Goal: Information Seeking & Learning: Check status

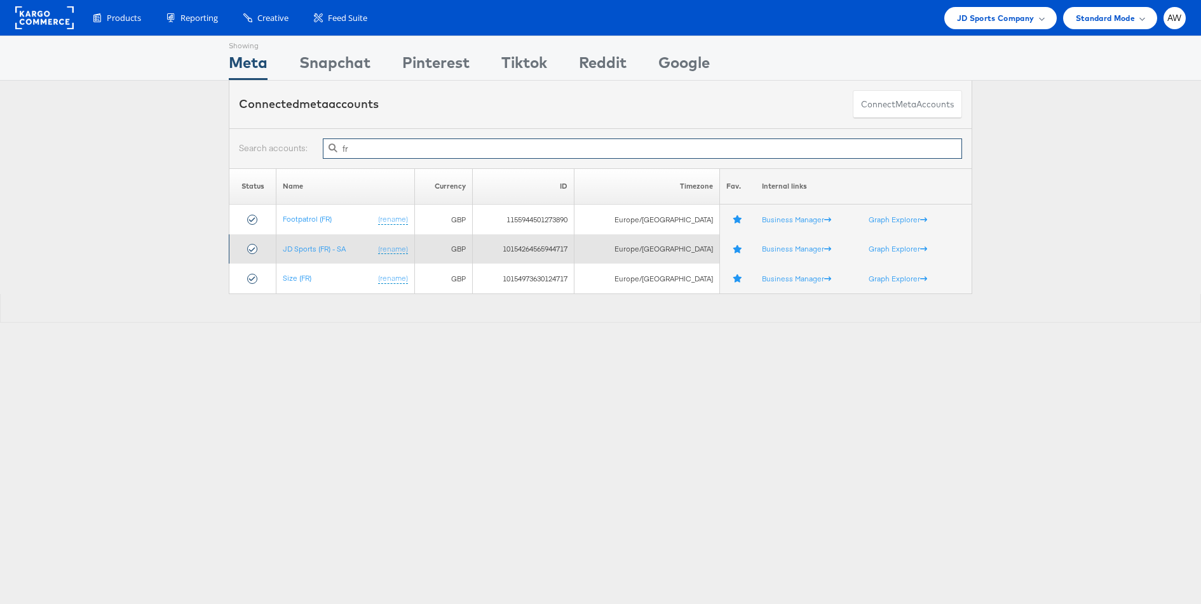
type input "fr"
click at [313, 257] on td "JD Sports (FR) - SA (rename)" at bounding box center [345, 249] width 138 height 30
click at [309, 250] on link "JD Sports (FR) - SA" at bounding box center [314, 249] width 63 height 10
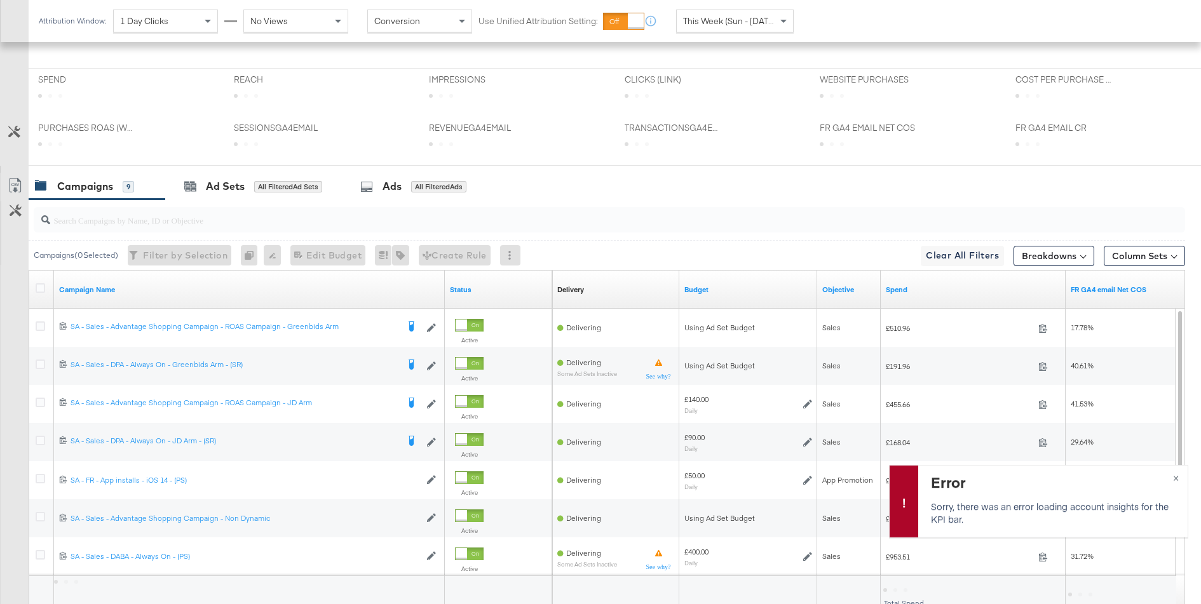
scroll to position [405, 0]
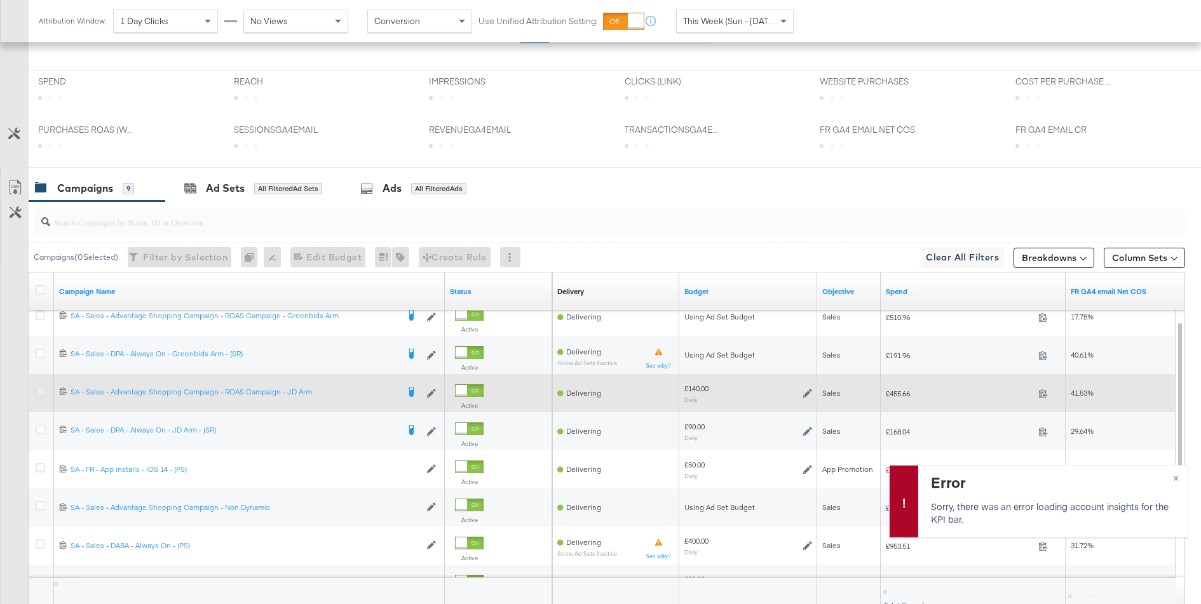
click at [43, 391] on icon at bounding box center [41, 392] width 10 height 10
click at [0, 0] on input "checkbox" at bounding box center [0, 0] width 0 height 0
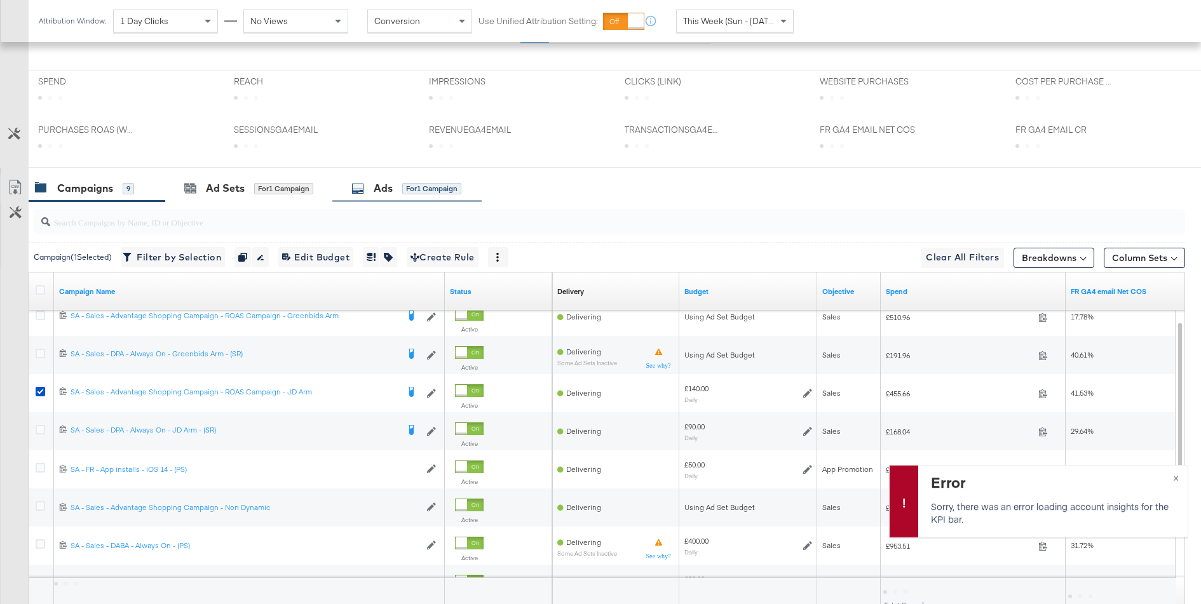
click at [413, 183] on div "for 1 Campaign" at bounding box center [431, 188] width 59 height 11
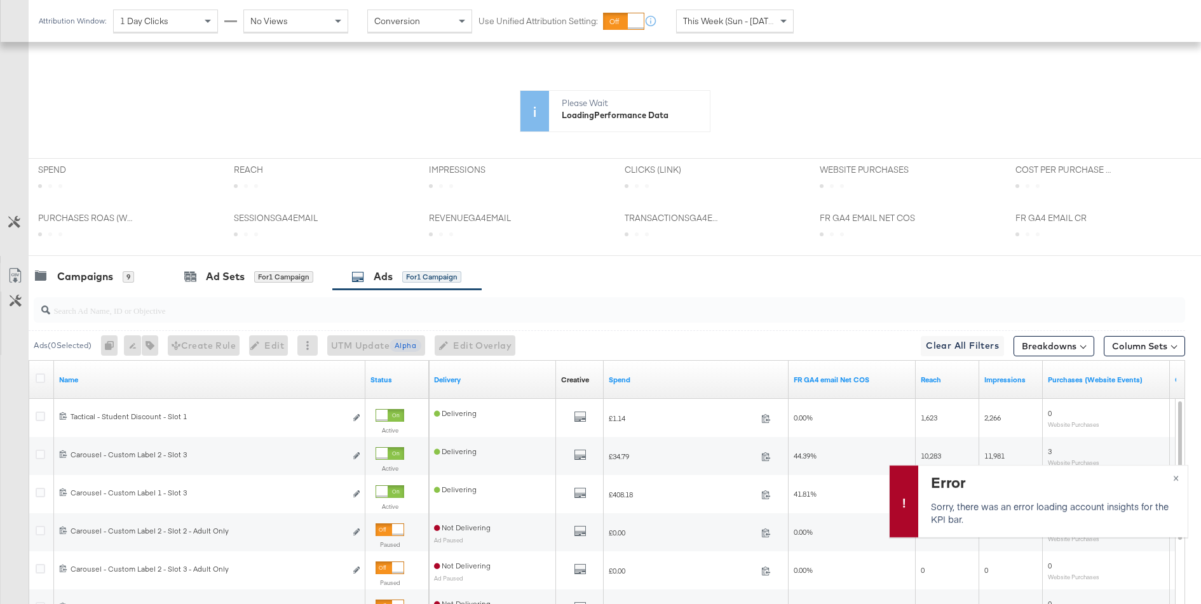
scroll to position [410, 0]
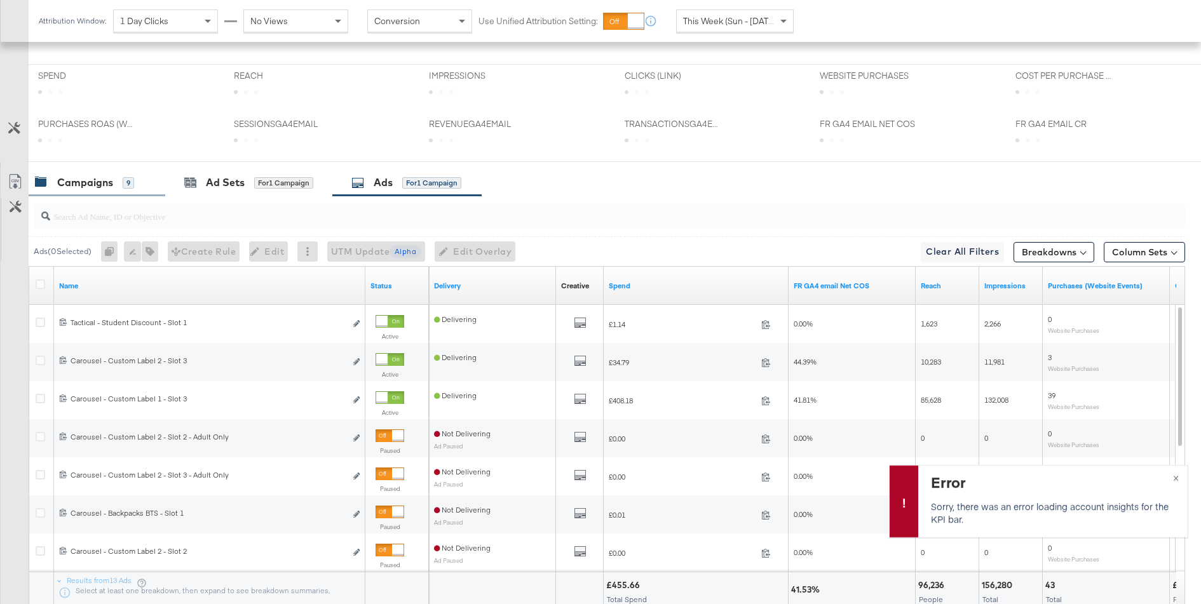
click at [126, 180] on div "9" at bounding box center [128, 182] width 11 height 11
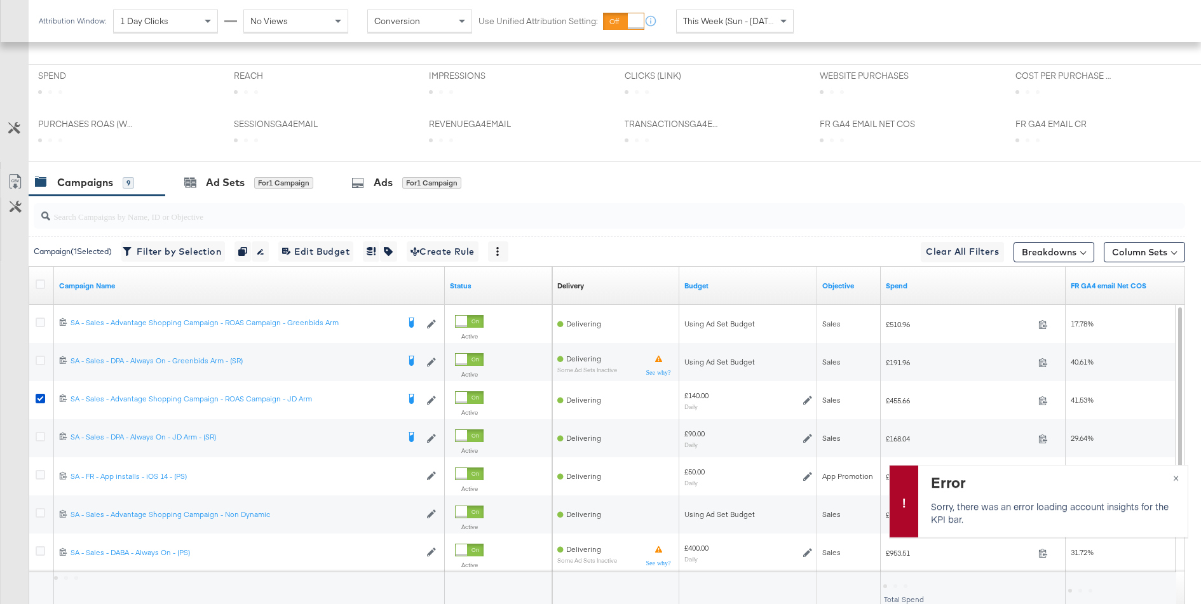
scroll to position [507, 0]
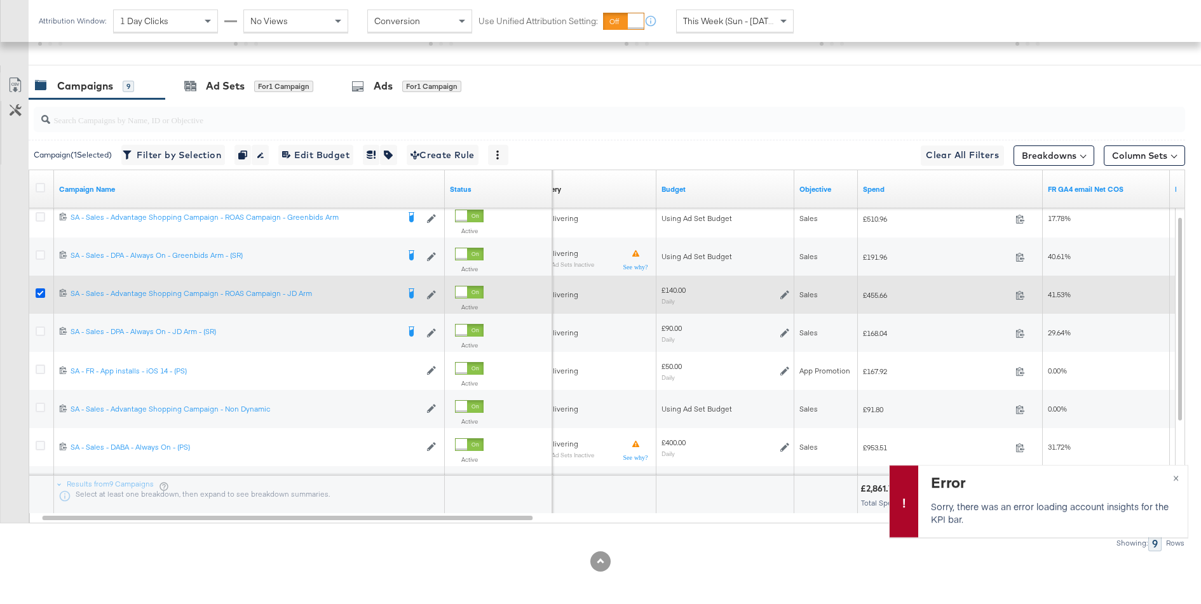
click at [41, 291] on icon at bounding box center [41, 293] width 10 height 10
click at [0, 0] on input "checkbox" at bounding box center [0, 0] width 0 height 0
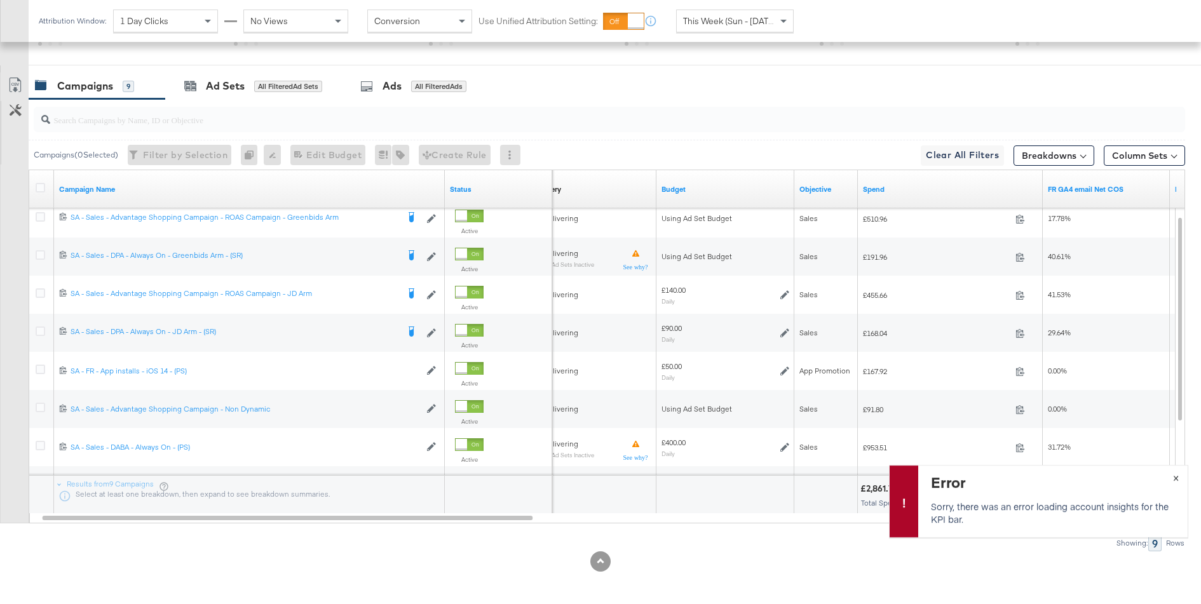
click at [1176, 483] on button "×" at bounding box center [1176, 477] width 24 height 23
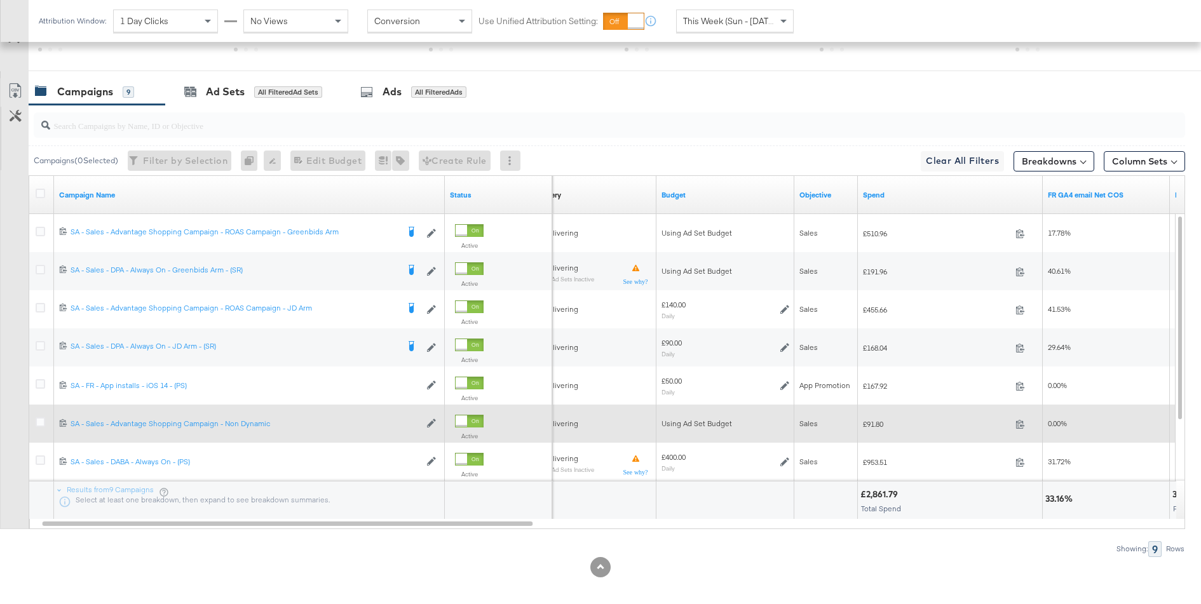
scroll to position [499, 0]
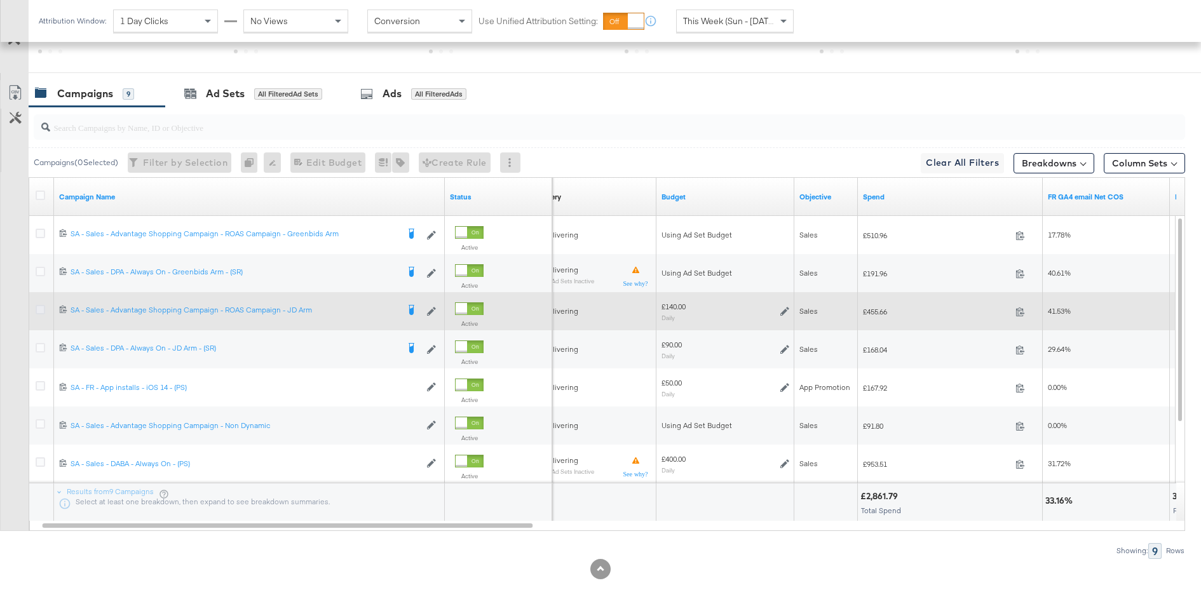
click at [41, 307] on icon at bounding box center [41, 310] width 10 height 10
click at [0, 0] on input "checkbox" at bounding box center [0, 0] width 0 height 0
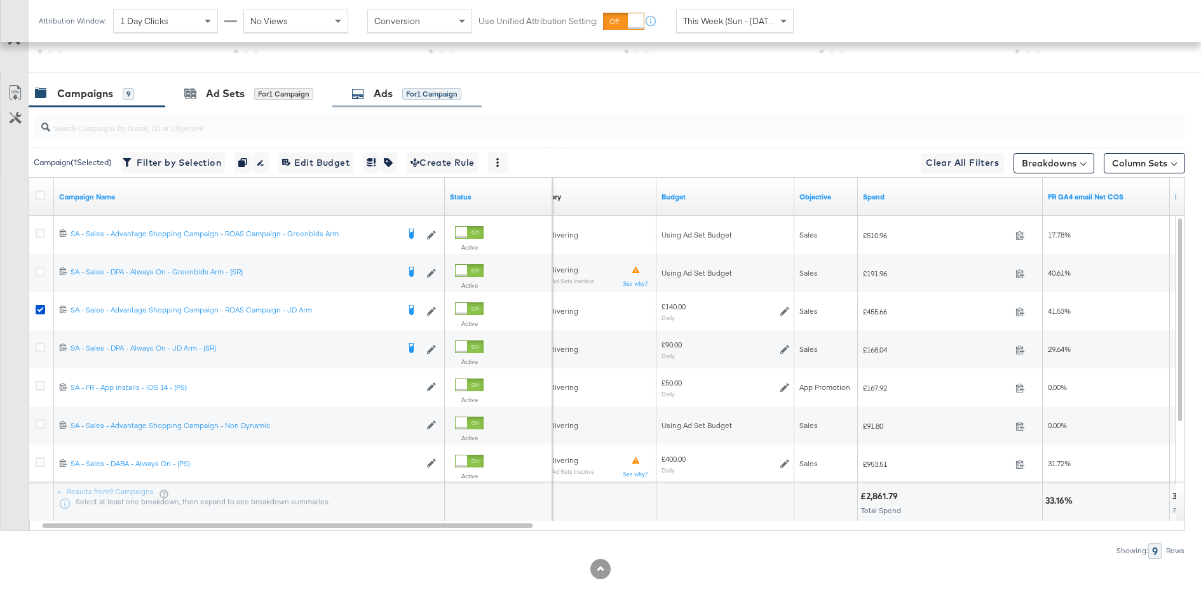
click at [403, 91] on div "for 1 Campaign" at bounding box center [431, 93] width 59 height 11
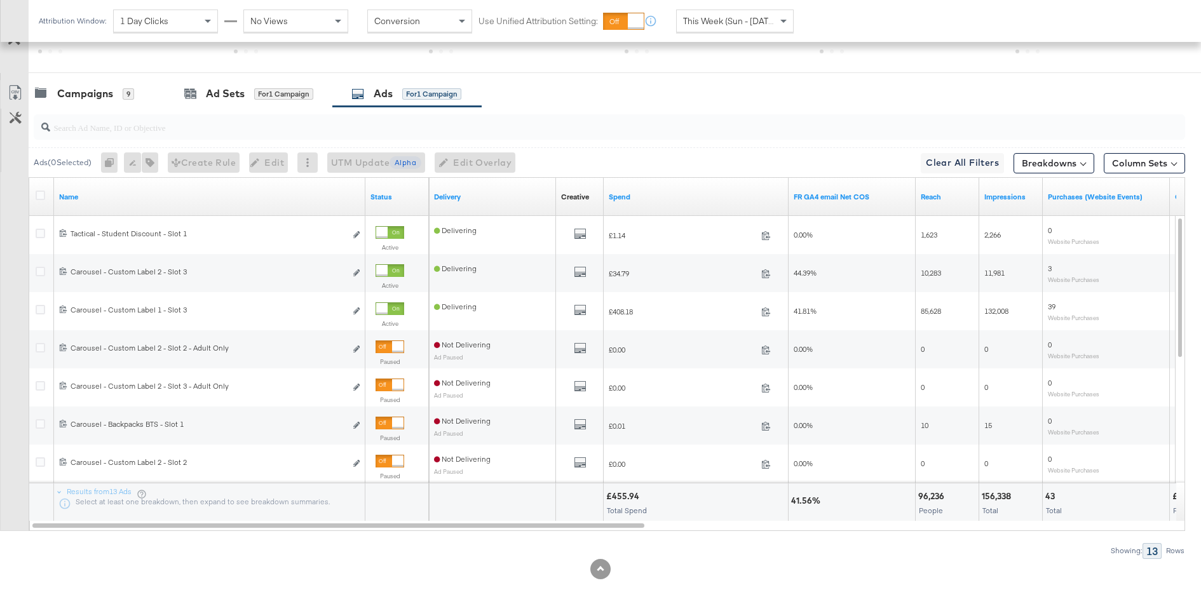
click at [685, 180] on div "Spend" at bounding box center [695, 197] width 185 height 38
click at [105, 98] on div "Campaigns 9" at bounding box center [97, 93] width 137 height 27
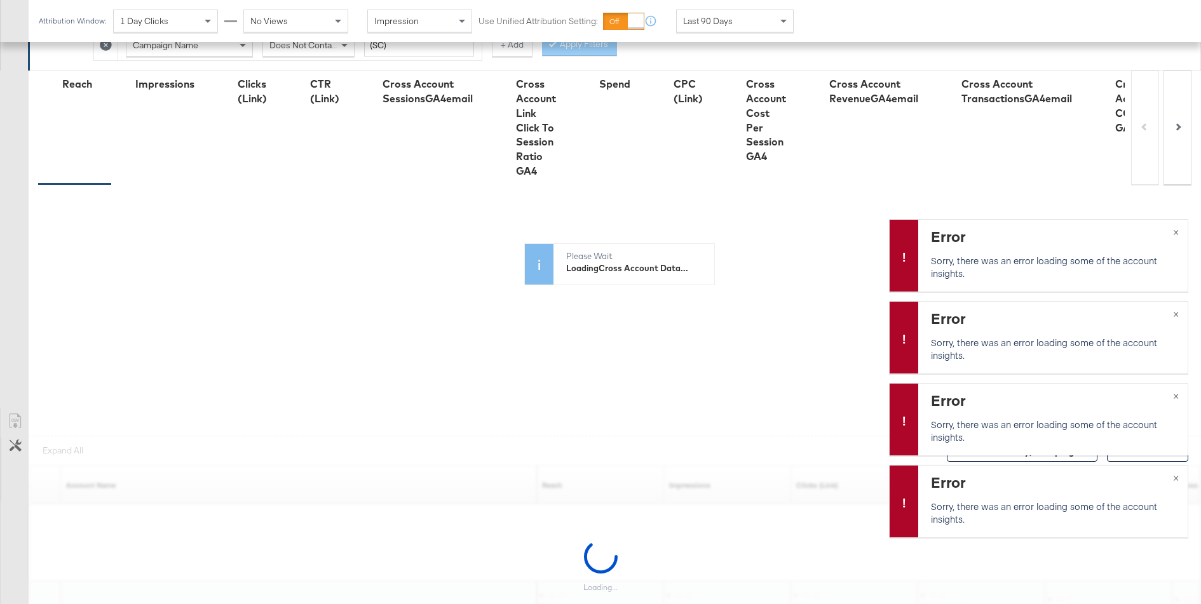
scroll to position [325, 0]
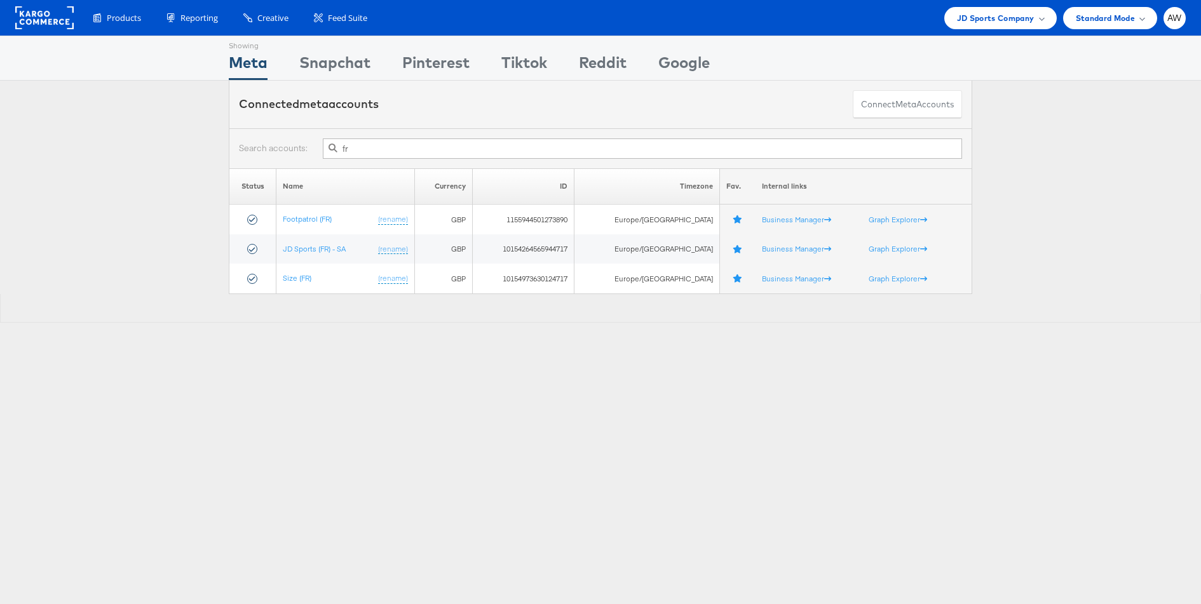
type input "f"
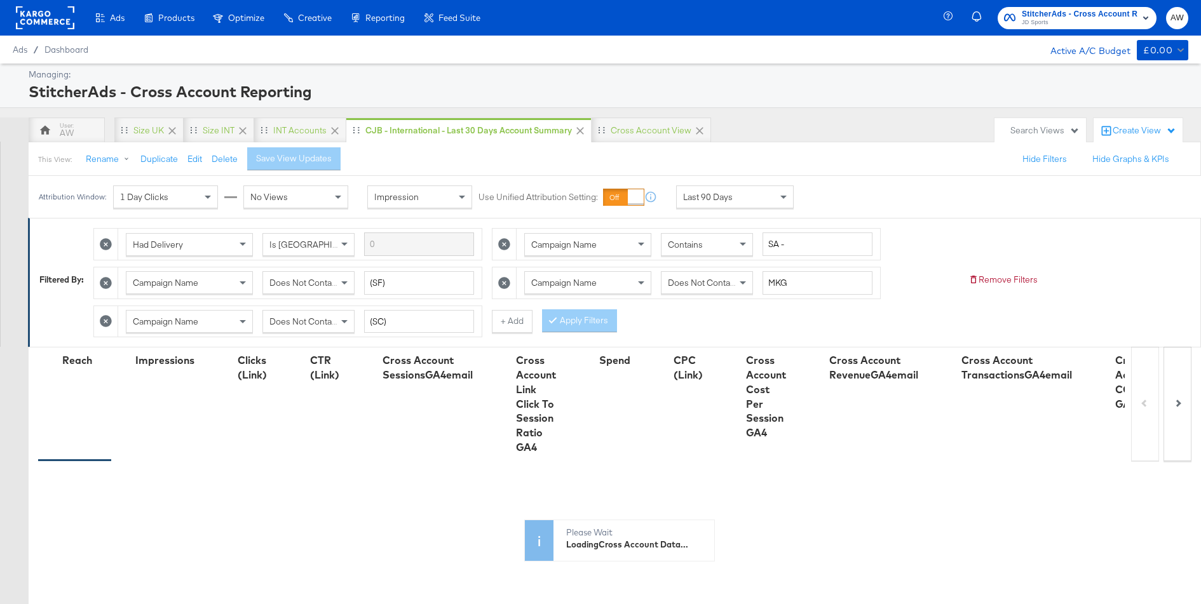
scroll to position [325, 0]
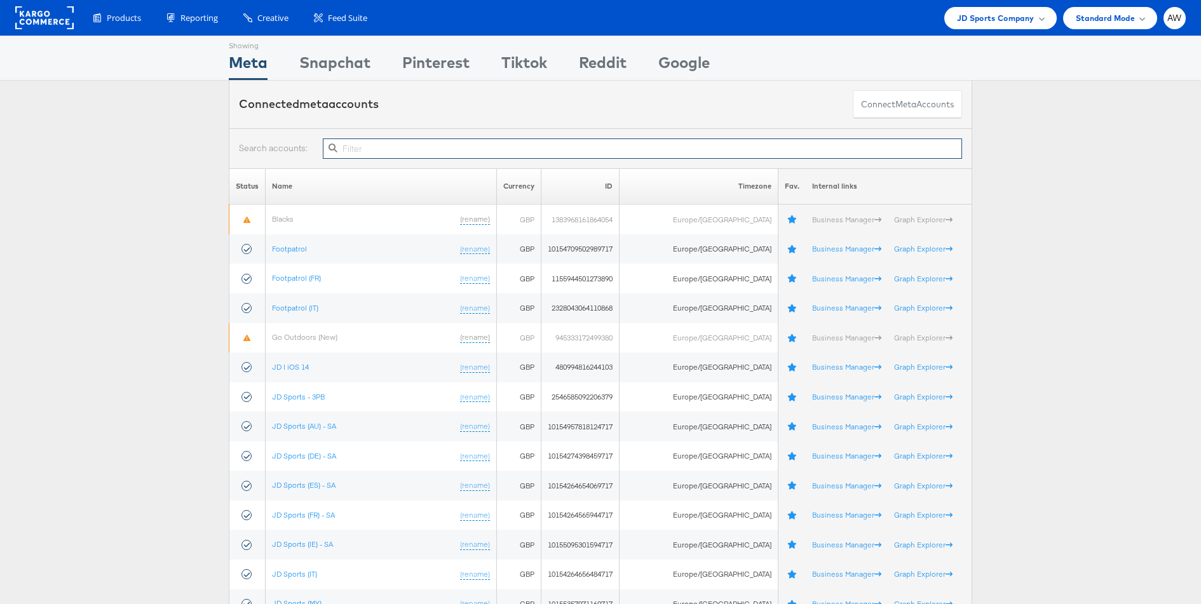
click at [483, 143] on input "text" at bounding box center [642, 148] width 639 height 20
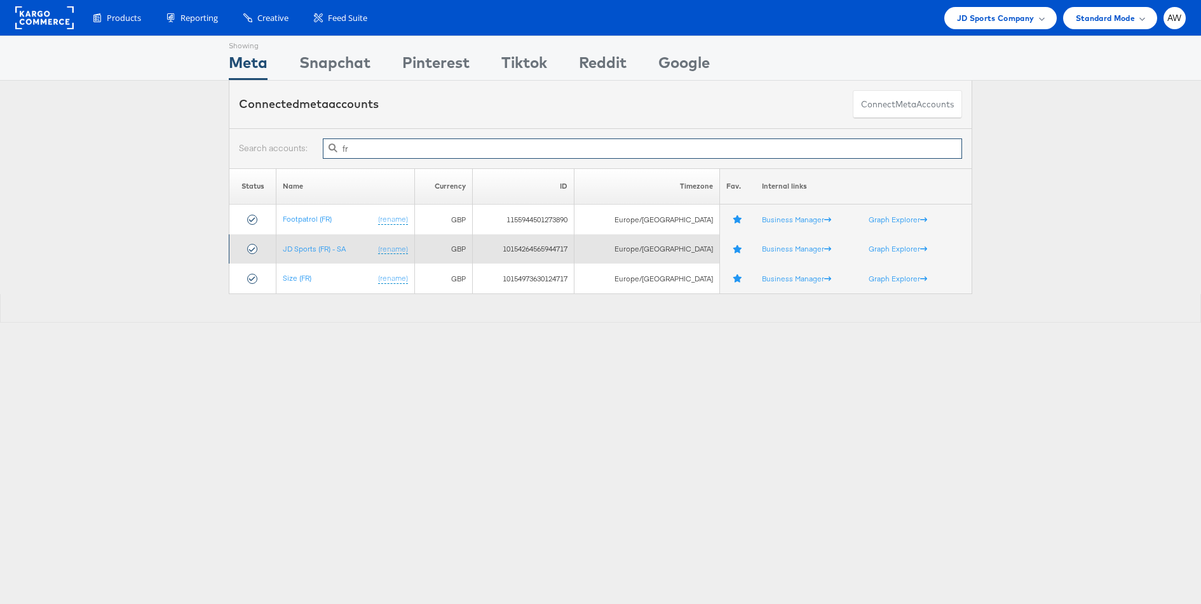
type input "fr"
click at [335, 253] on td "JD Sports (FR) - SA (rename)" at bounding box center [345, 249] width 138 height 30
click at [335, 248] on link "JD Sports (FR) - SA" at bounding box center [314, 249] width 63 height 10
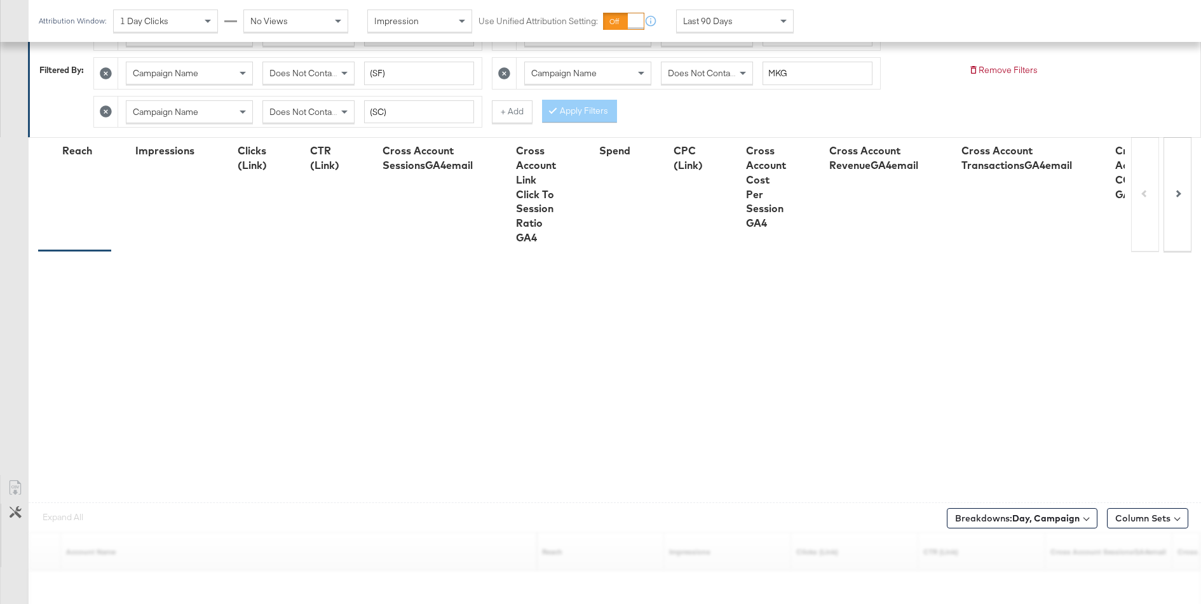
scroll to position [325, 0]
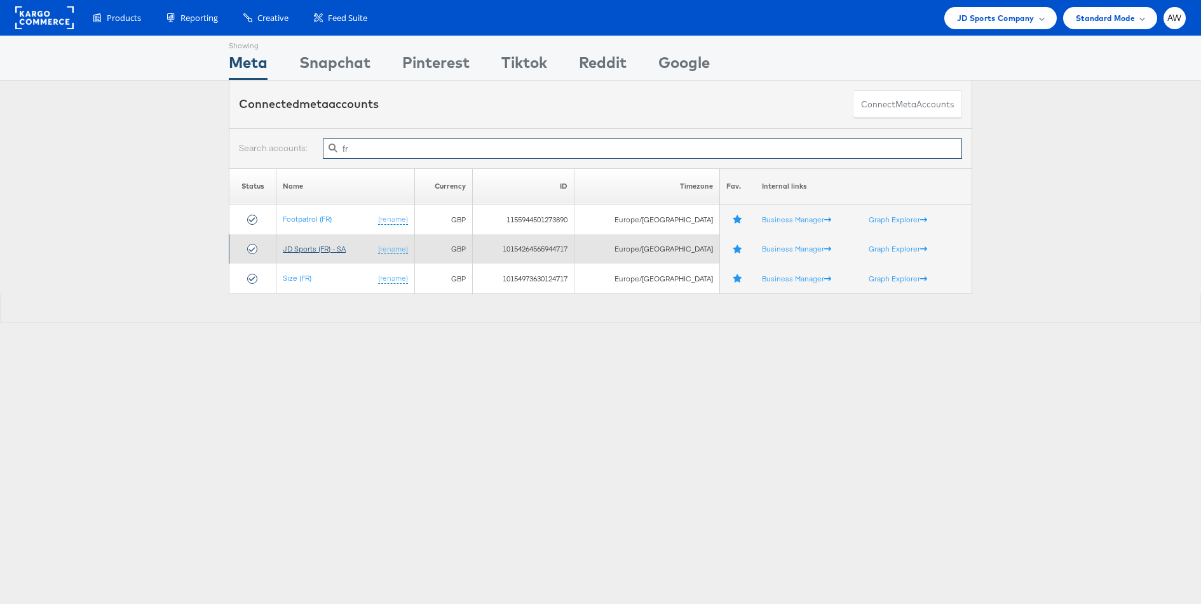
type input "fr"
click at [318, 246] on link "JD Sports (FR) - SA" at bounding box center [314, 249] width 63 height 10
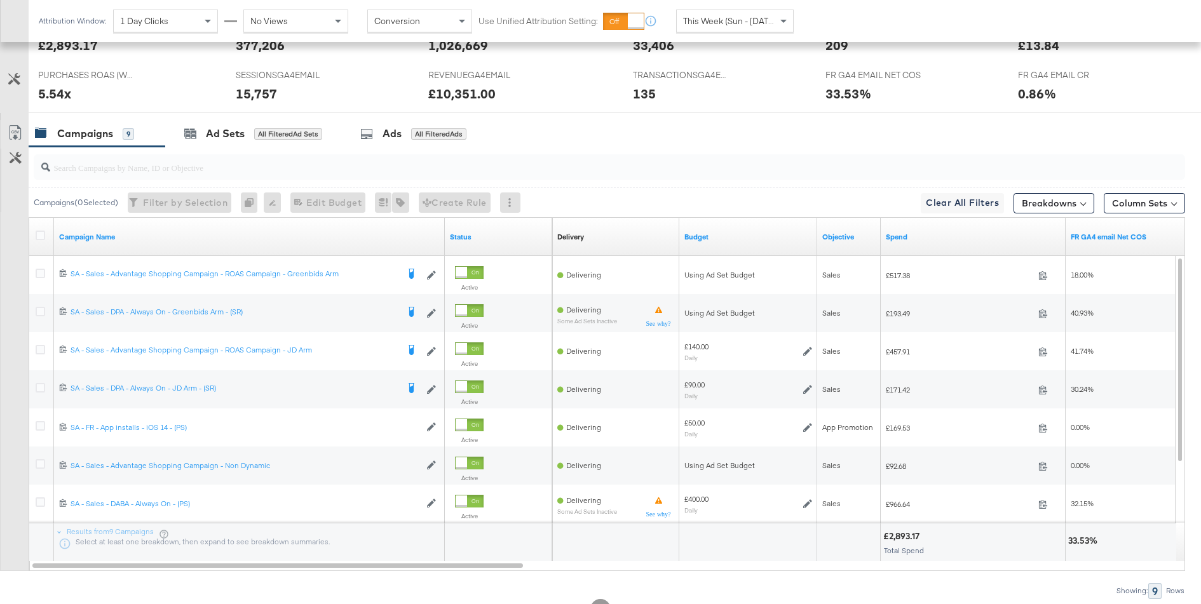
scroll to position [631, 0]
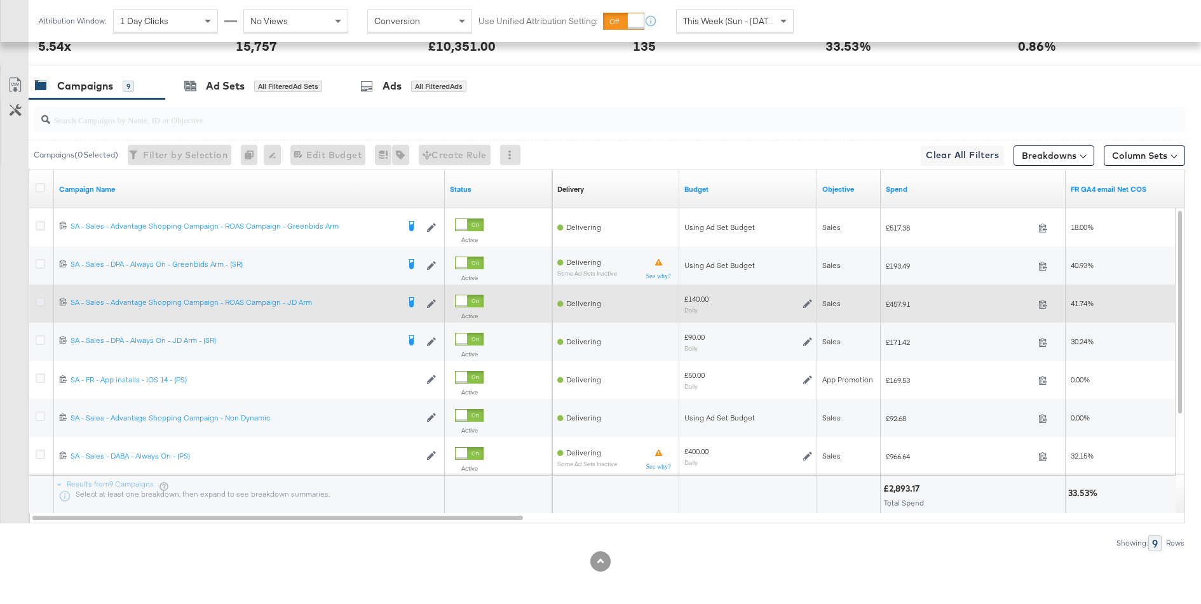
click at [39, 300] on icon at bounding box center [41, 302] width 10 height 10
click at [0, 0] on input "checkbox" at bounding box center [0, 0] width 0 height 0
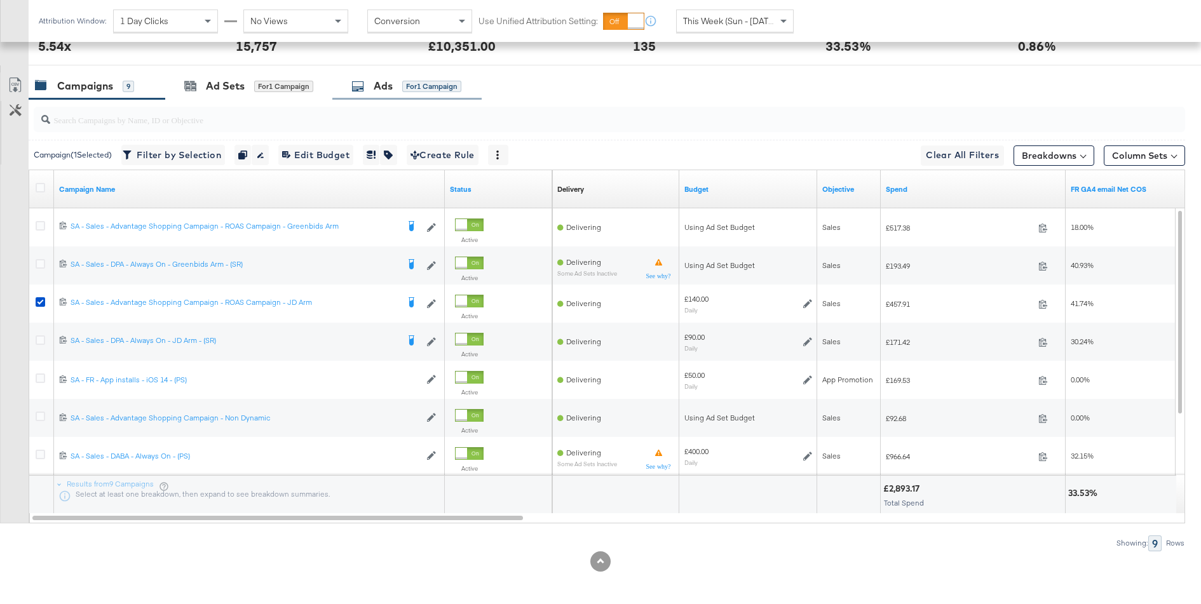
click at [427, 86] on div "for 1 Campaign" at bounding box center [431, 86] width 59 height 11
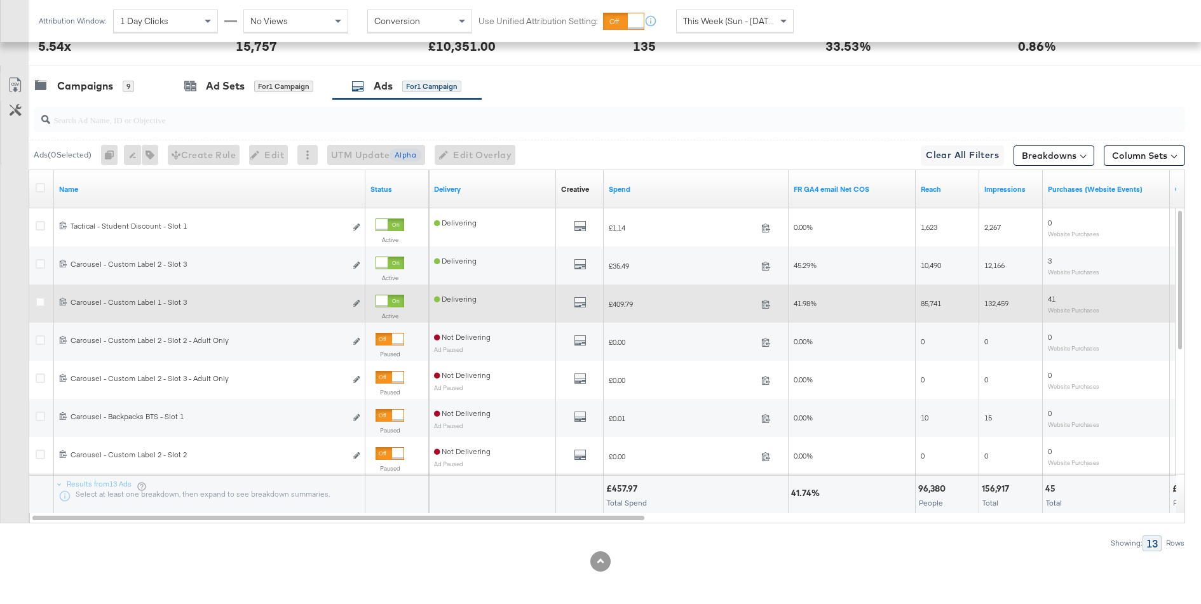
click at [858, 285] on div "41.98%" at bounding box center [851, 304] width 127 height 38
click at [288, 119] on input "search" at bounding box center [564, 114] width 1029 height 25
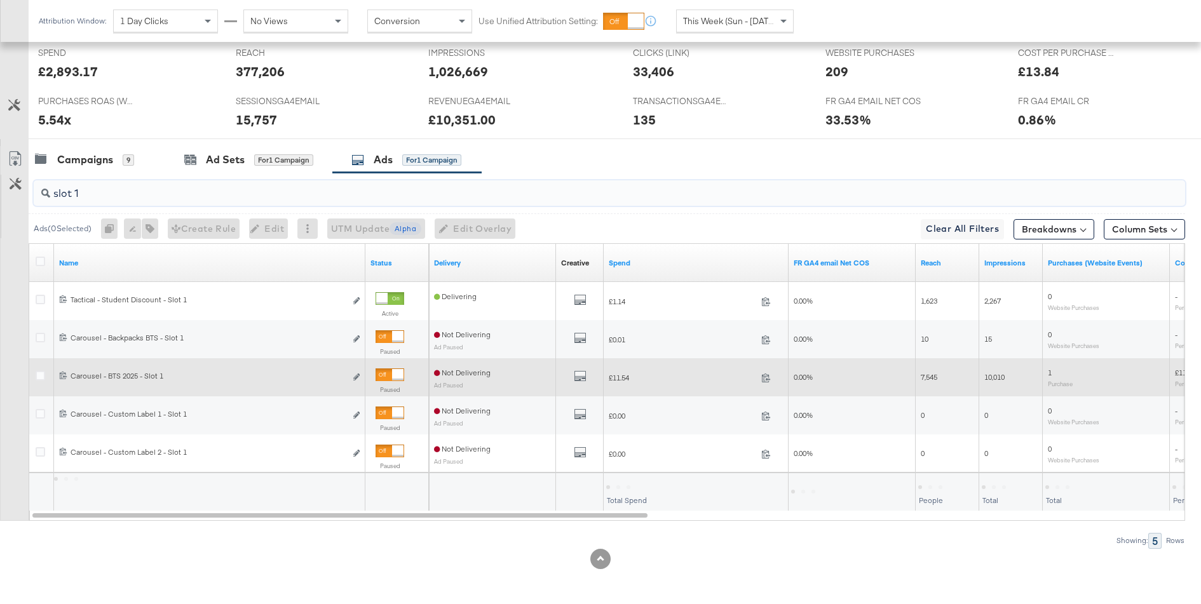
scroll to position [555, 0]
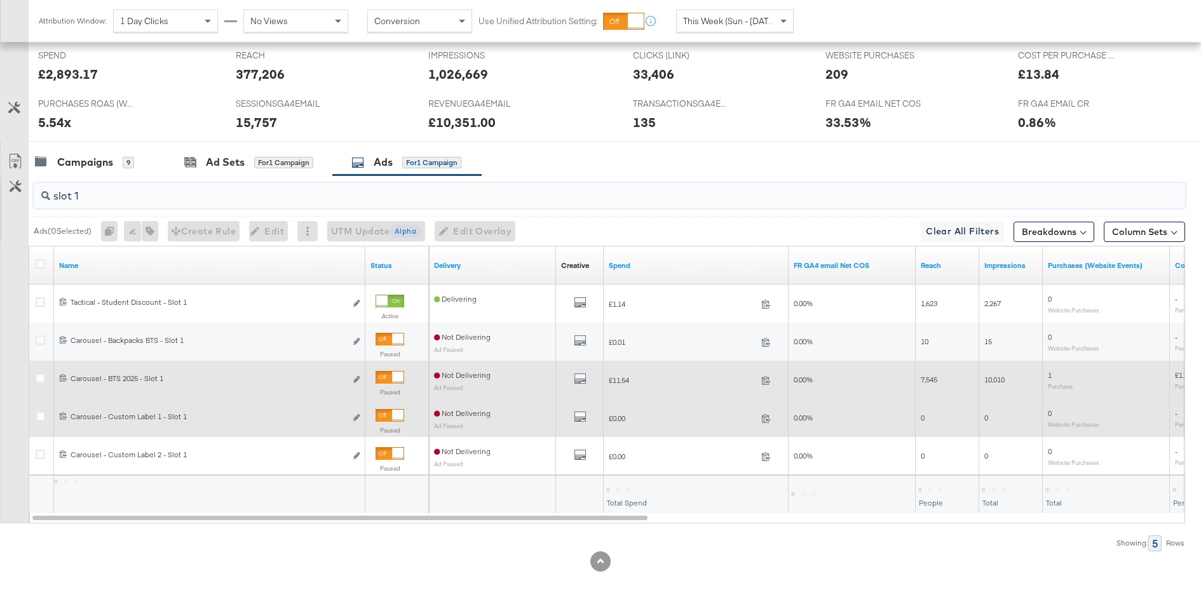
click at [392, 415] on div at bounding box center [397, 415] width 11 height 11
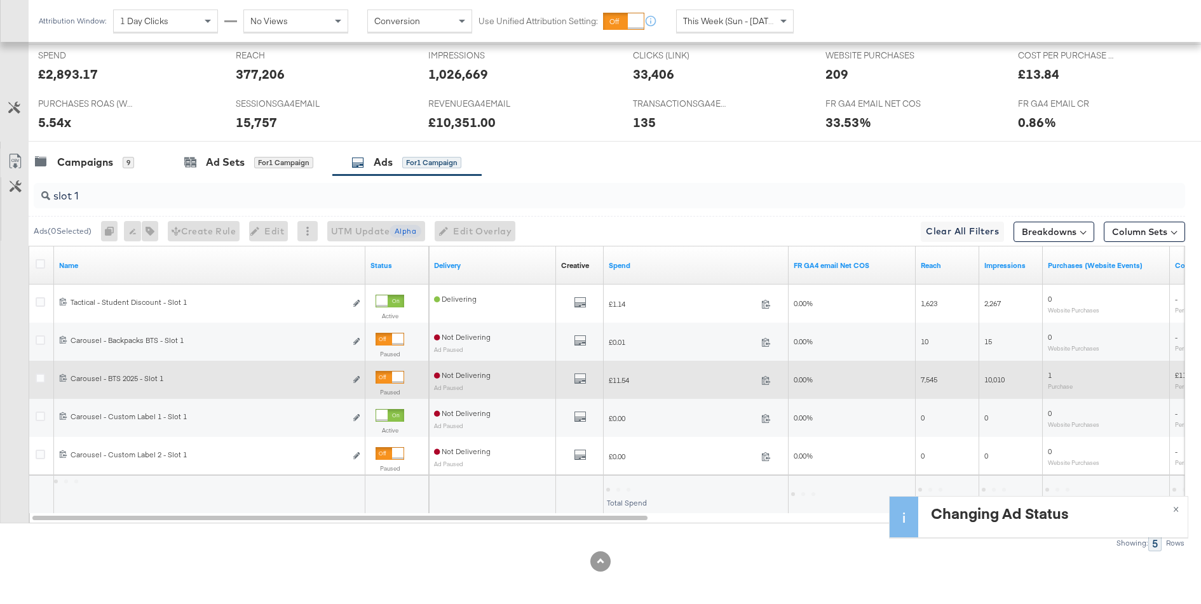
click at [93, 179] on input "slot 1" at bounding box center [564, 191] width 1029 height 25
click at [98, 190] on input "slot 1" at bounding box center [564, 191] width 1029 height 25
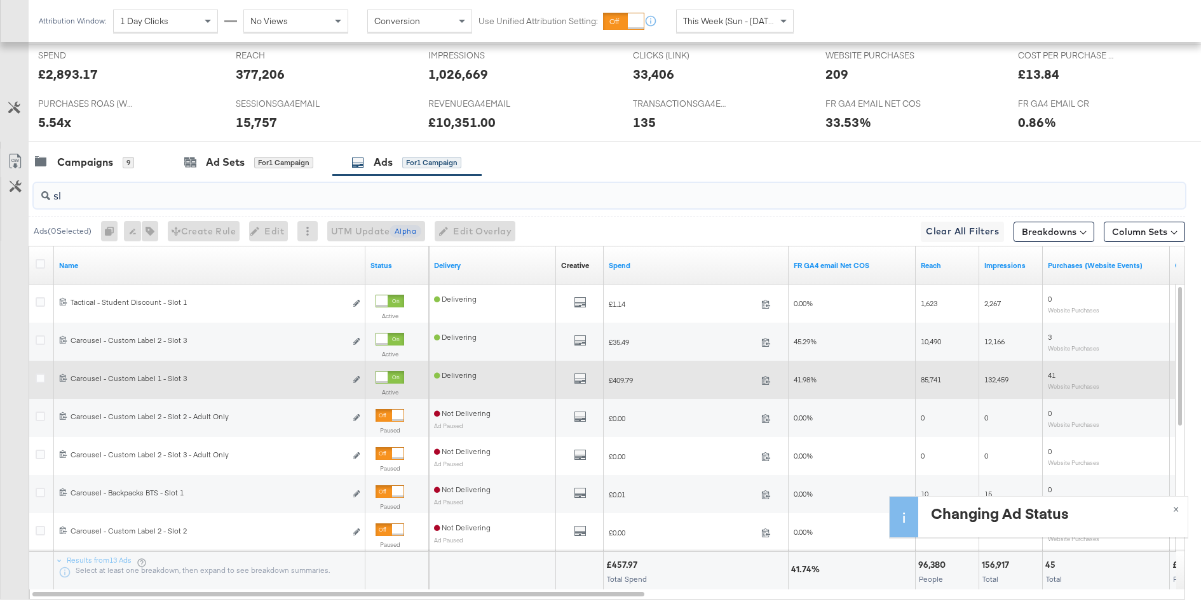
type input "s"
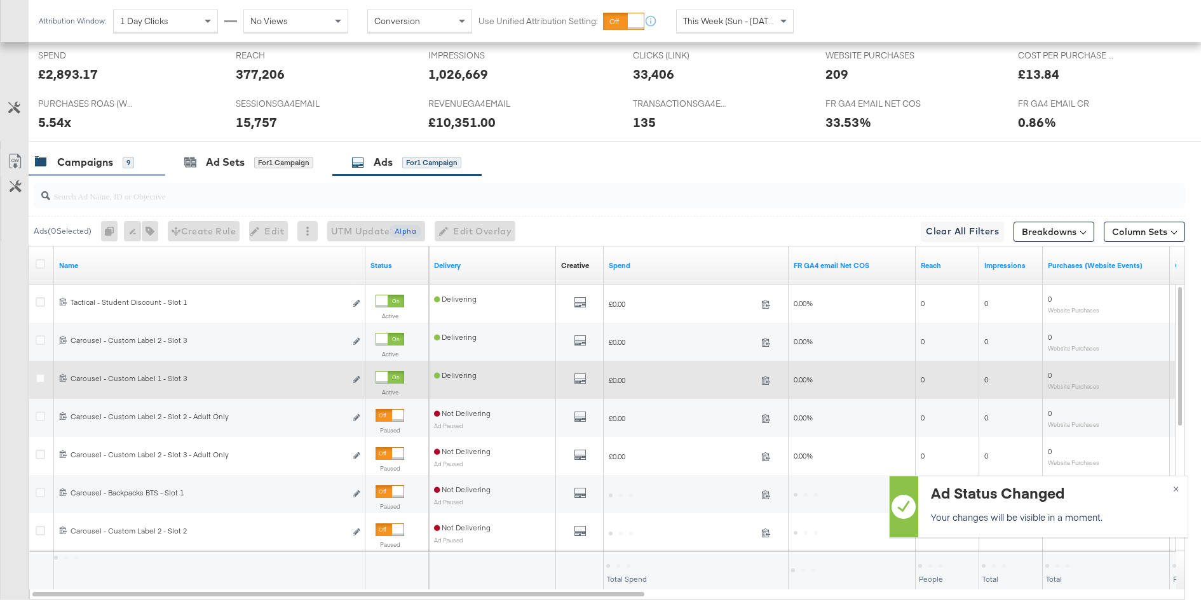
click at [92, 157] on div "Campaigns" at bounding box center [85, 162] width 56 height 15
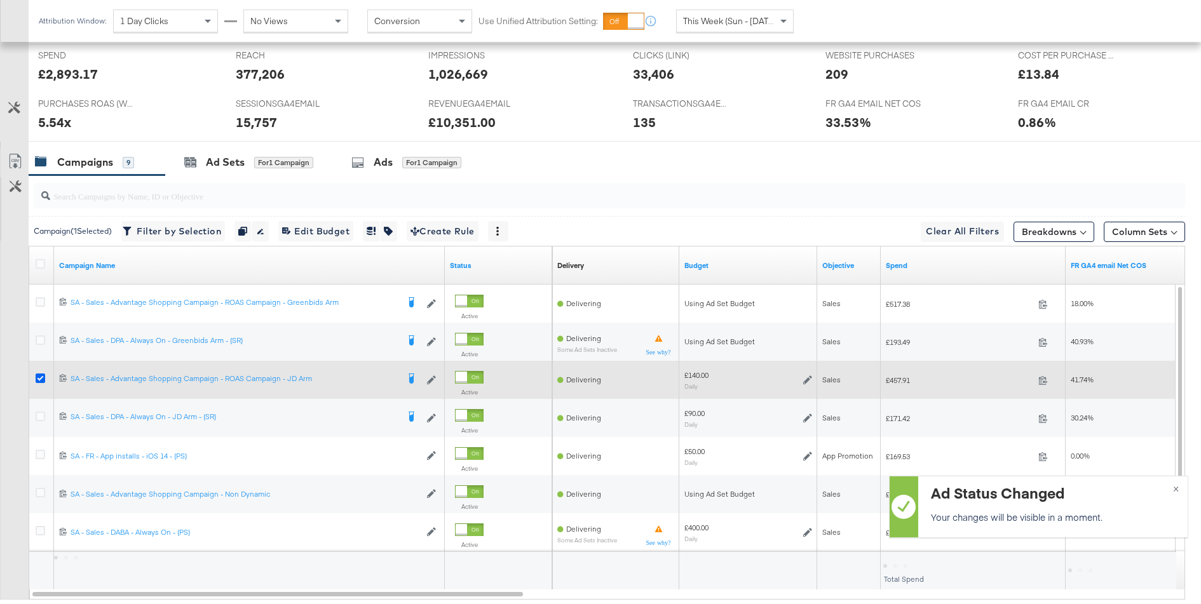
click at [38, 374] on icon at bounding box center [41, 379] width 10 height 10
click at [0, 0] on input "checkbox" at bounding box center [0, 0] width 0 height 0
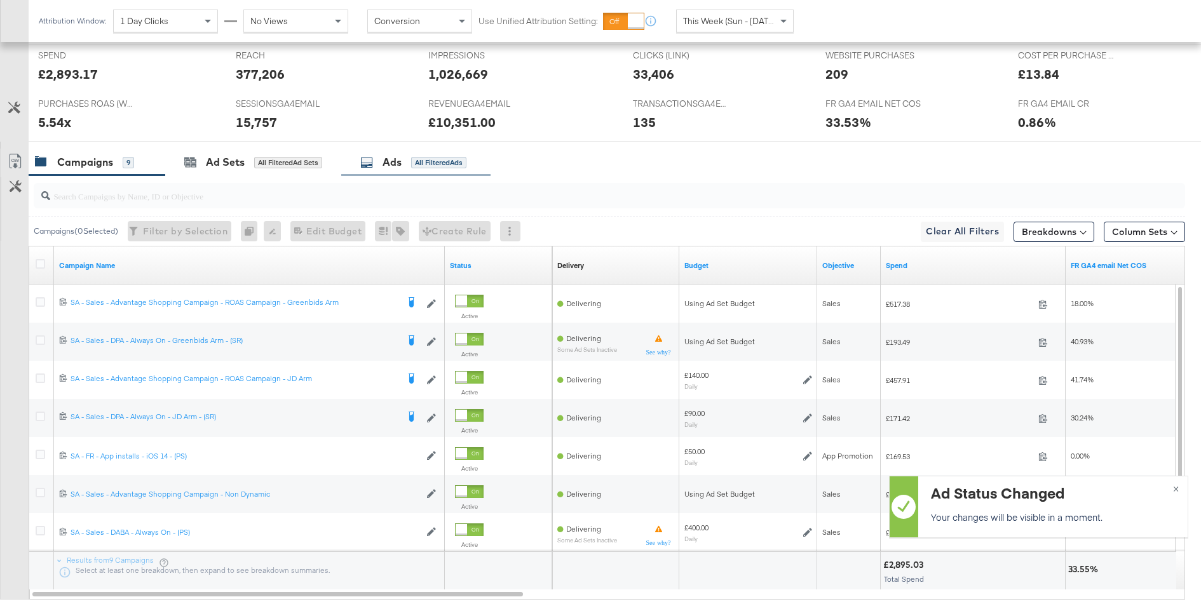
scroll to position [631, 0]
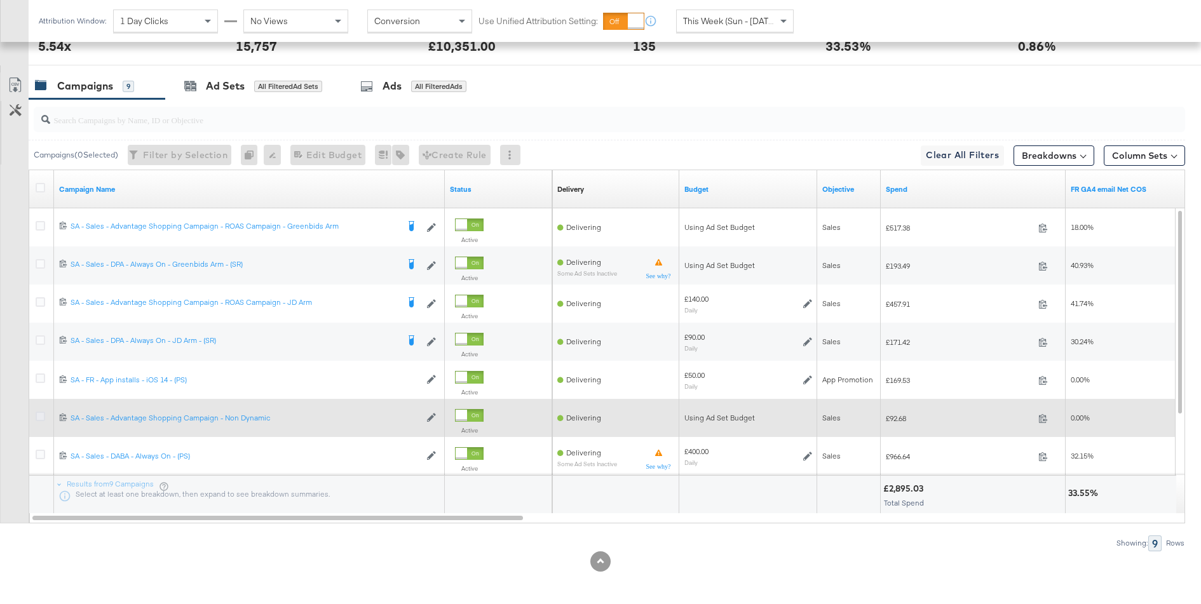
click at [37, 412] on icon at bounding box center [41, 417] width 10 height 10
click at [0, 0] on input "checkbox" at bounding box center [0, 0] width 0 height 0
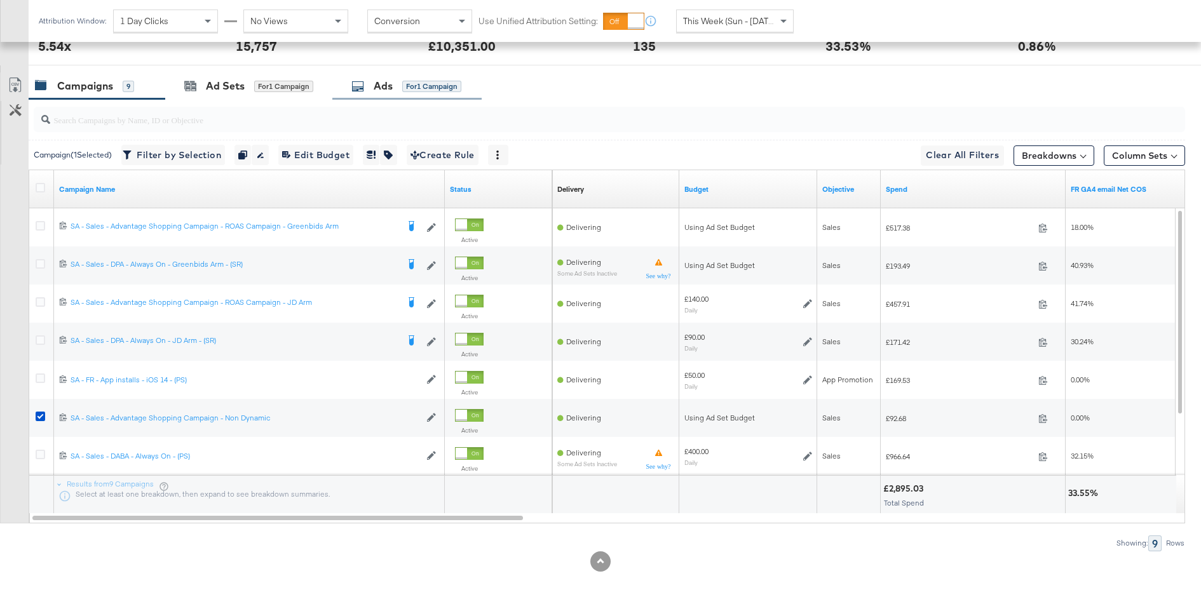
click at [389, 81] on div "Ads" at bounding box center [383, 86] width 19 height 15
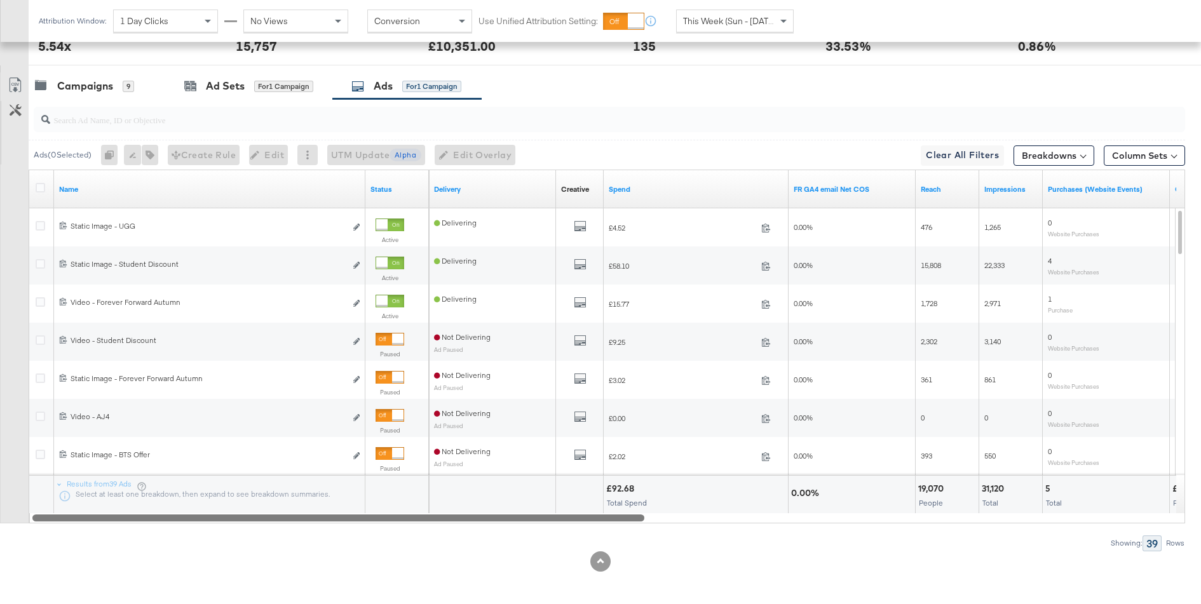
drag, startPoint x: 856, startPoint y: 519, endPoint x: 50, endPoint y: 506, distance: 806.2
click at [50, 506] on div "Name Status Delivery Creative Sorting Unavailable Spend FR [GEOGRAPHIC_DATA] em…" at bounding box center [607, 347] width 1156 height 354
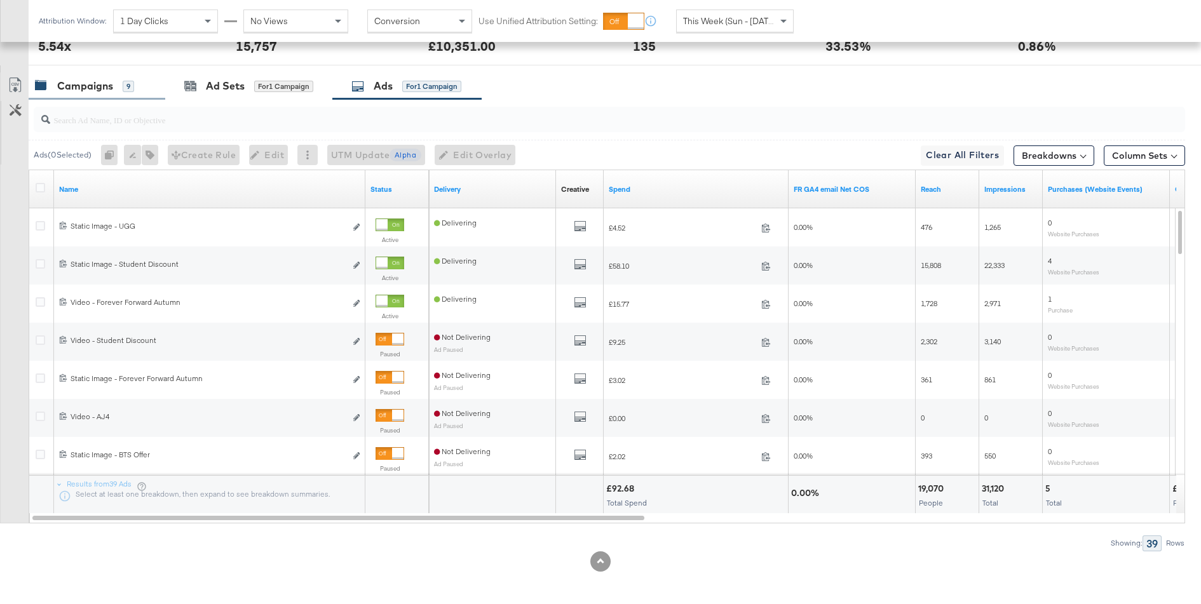
click at [107, 90] on div "Campaigns" at bounding box center [85, 86] width 56 height 15
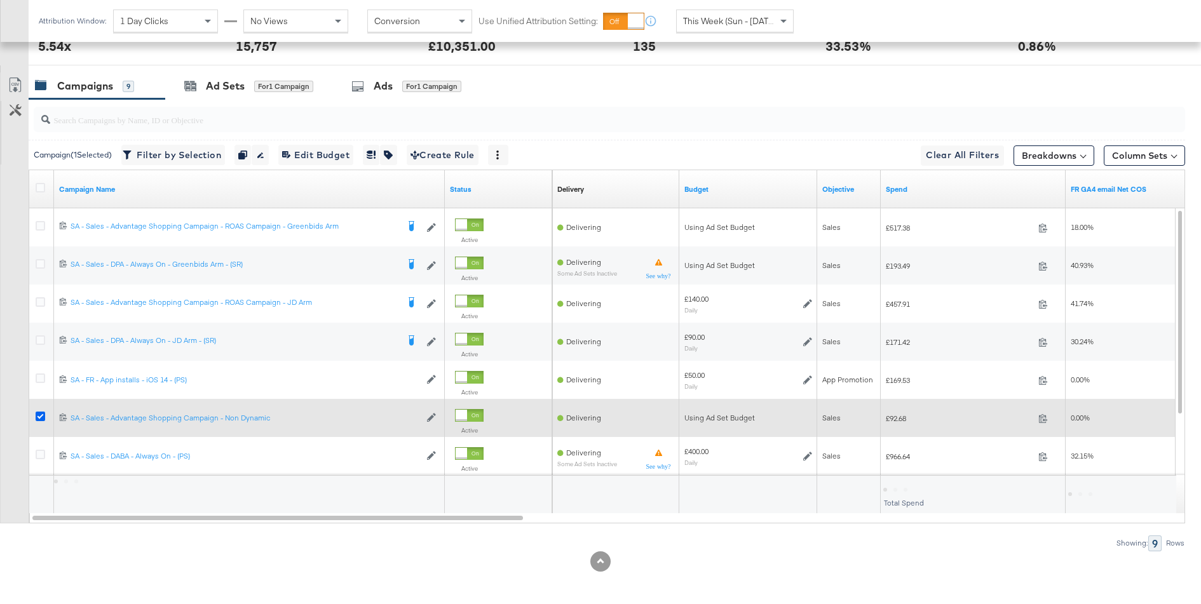
click at [41, 414] on icon at bounding box center [41, 417] width 10 height 10
click at [0, 0] on input "checkbox" at bounding box center [0, 0] width 0 height 0
